Goal: Use online tool/utility

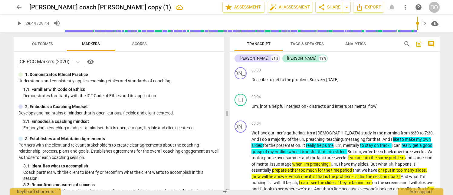
scroll to position [5864, 0]
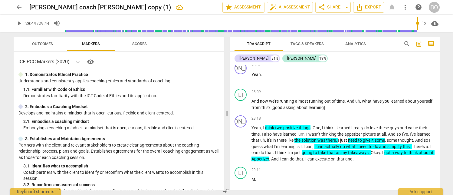
click at [211, 77] on div "1. Demonstrates Ethical Practice" at bounding box center [118, 74] width 201 height 6
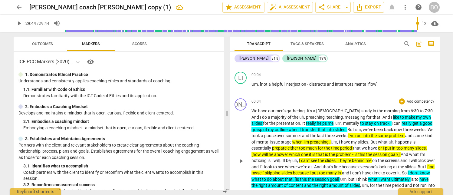
scroll to position [60, 0]
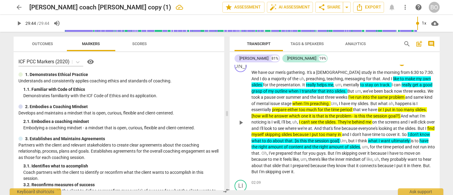
click at [241, 99] on div "play_arrow pause" at bounding box center [243, 122] width 15 height 101
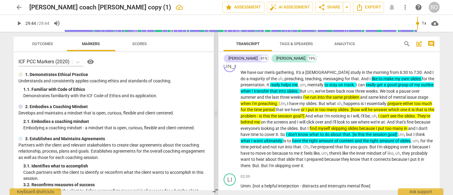
drag, startPoint x: 228, startPoint y: 100, endPoint x: 217, endPoint y: 100, distance: 10.9
click at [217, 100] on span at bounding box center [216, 113] width 4 height 163
click at [260, 176] on div "02:09 + Add competency keyboard_arrow_right" at bounding box center [337, 176] width 194 height 6
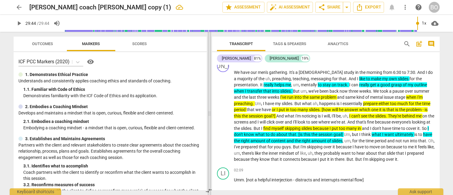
drag, startPoint x: 217, startPoint y: 121, endPoint x: 211, endPoint y: 121, distance: 6.7
click at [211, 121] on span at bounding box center [210, 113] width 4 height 163
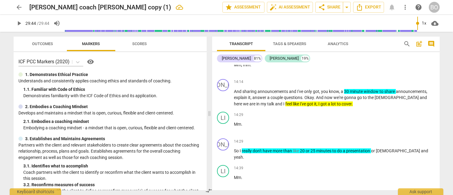
scroll to position [3055, 0]
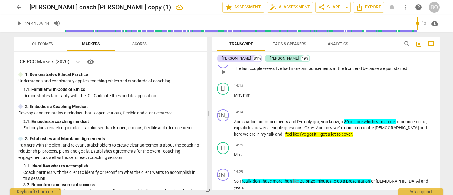
click at [351, 62] on div "14:11 + Add competency keyboard_arrow_right" at bounding box center [334, 59] width 201 height 6
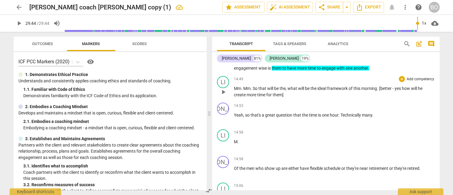
scroll to position [3237, 0]
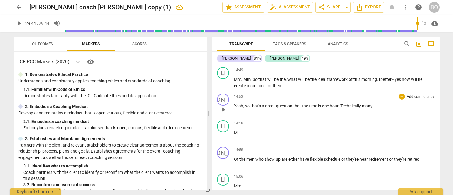
type input "1784"
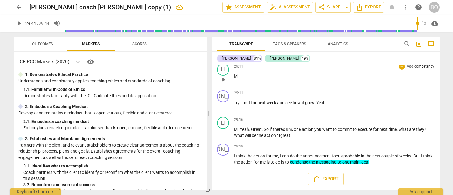
scroll to position [5862, 0]
click at [262, 74] on p "M ." at bounding box center [334, 76] width 201 height 6
click at [18, 8] on span "arrow_back" at bounding box center [18, 7] width 7 height 7
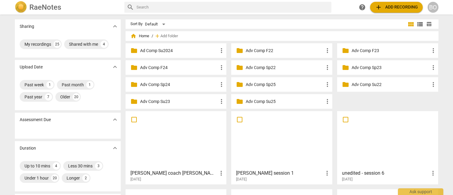
click at [176, 138] on div at bounding box center [176, 140] width 97 height 54
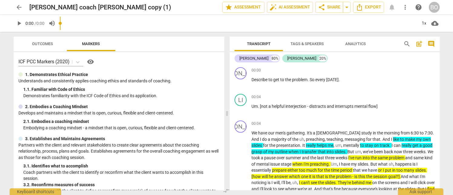
click at [23, 9] on span "arrow_back" at bounding box center [19, 7] width 11 height 7
